Goal: Navigation & Orientation: Find specific page/section

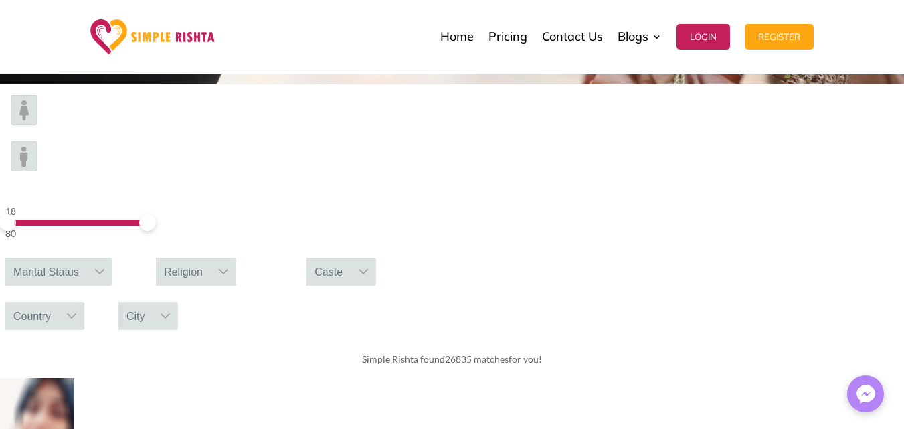
scroll to position [401, 0]
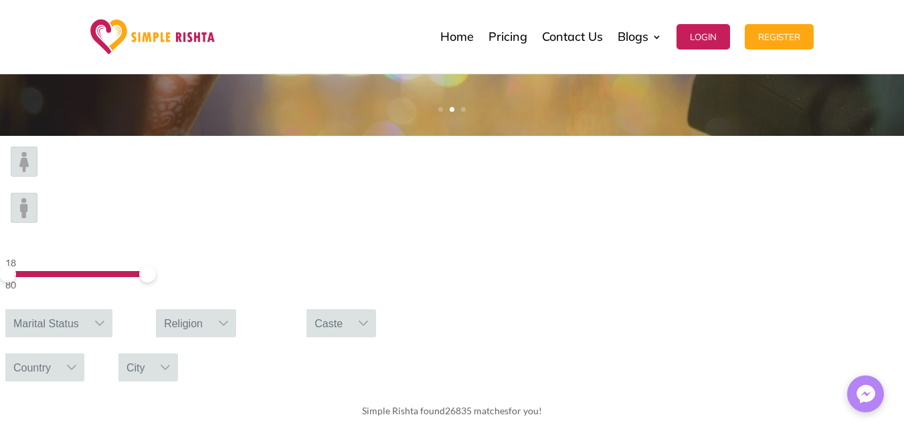
click at [77, 362] on icon at bounding box center [71, 367] width 11 height 11
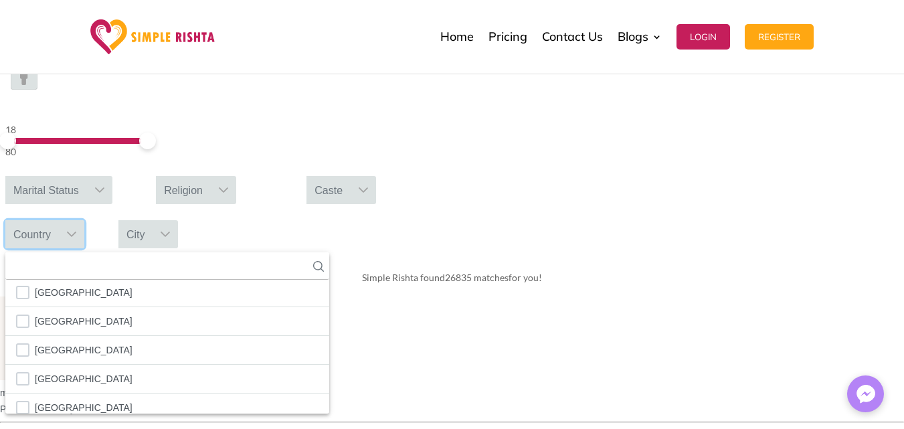
scroll to position [1056, 0]
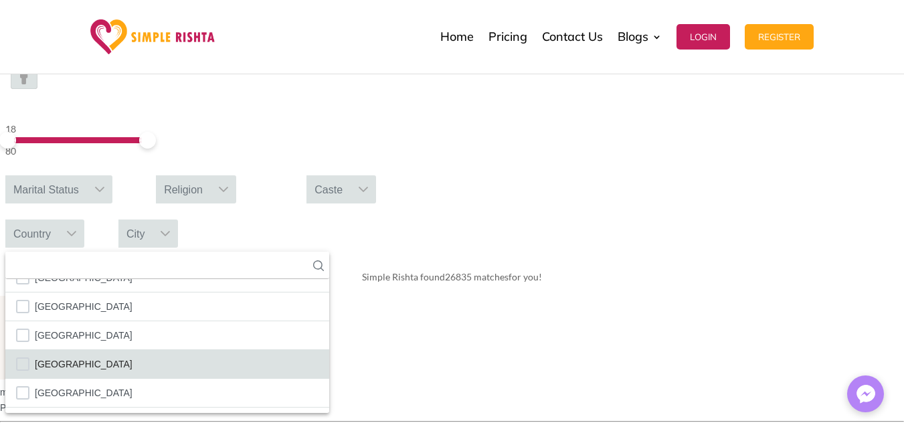
click at [132, 355] on span "[GEOGRAPHIC_DATA]" at bounding box center [84, 363] width 98 height 17
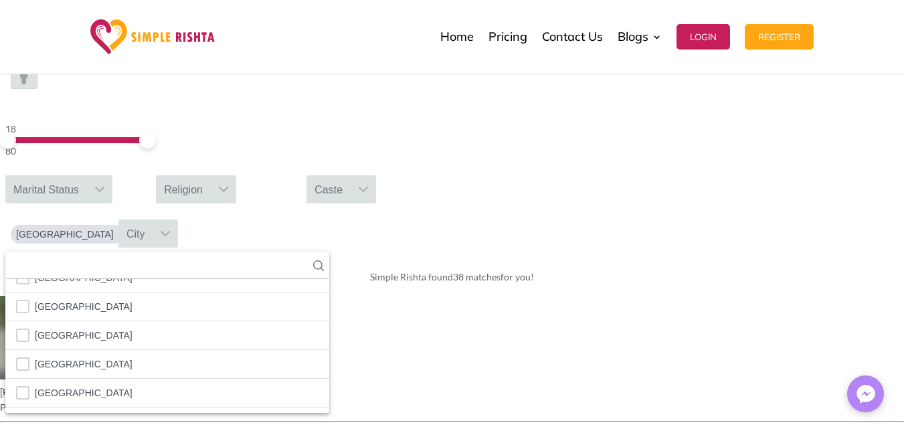
click at [74, 296] on img at bounding box center [37, 338] width 74 height 84
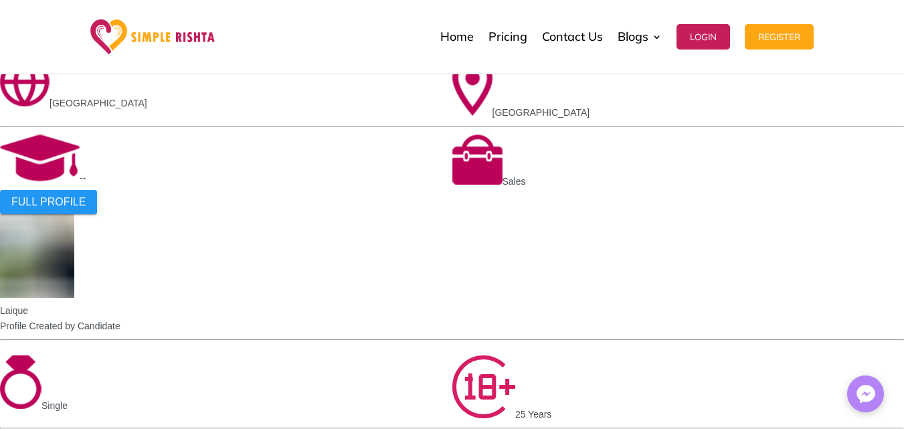
scroll to position [1070, 0]
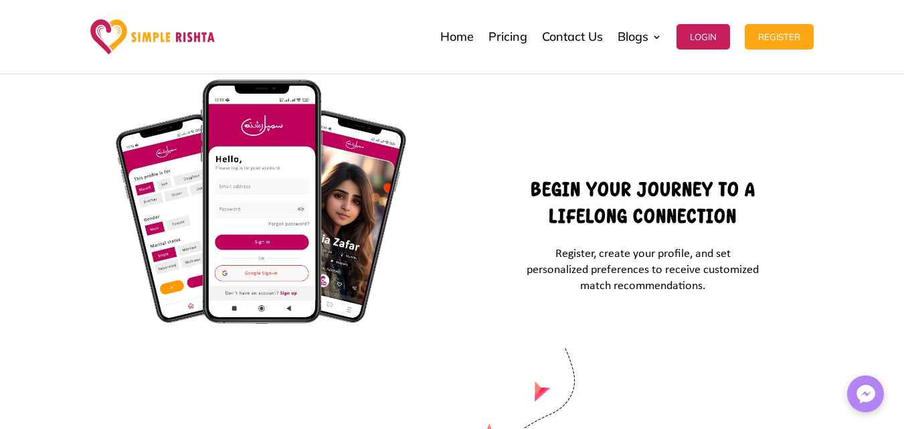
scroll to position [4549, 0]
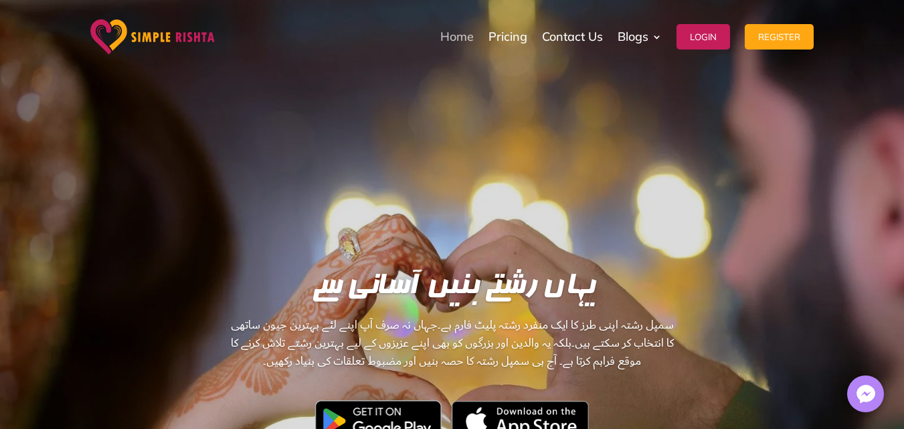
click at [460, 40] on link "Home" at bounding box center [456, 36] width 33 height 67
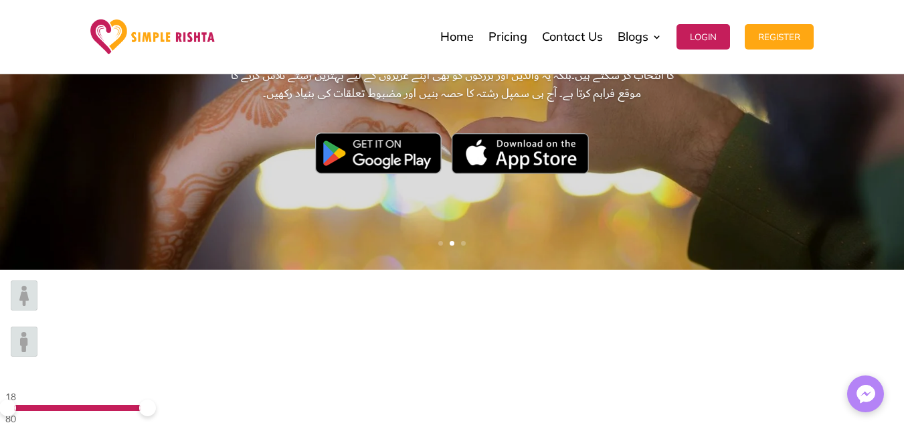
scroll to position [304, 0]
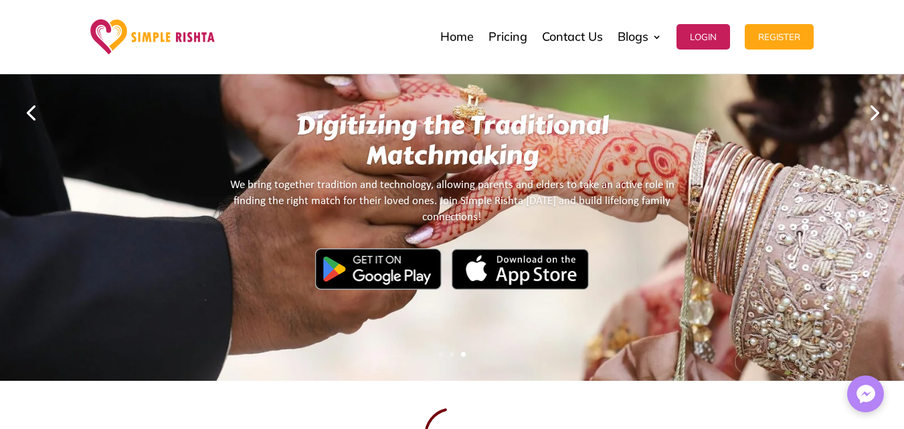
scroll to position [134, 0]
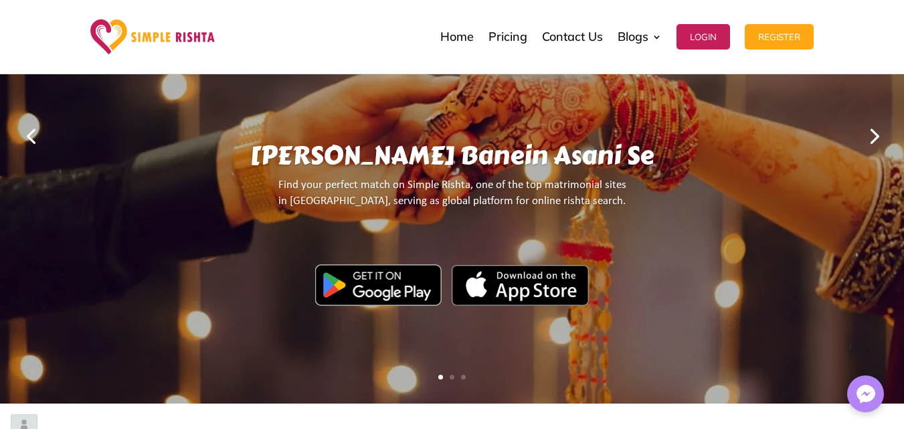
click at [385, 288] on img at bounding box center [378, 284] width 126 height 41
